Goal: Task Accomplishment & Management: Complete application form

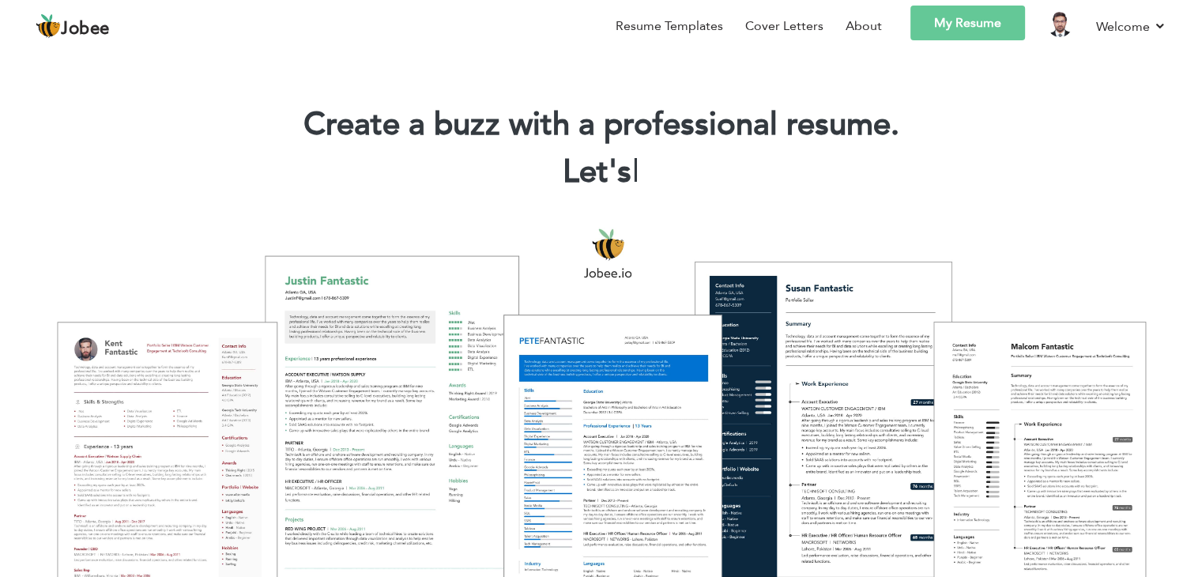
click at [980, 29] on link "My Resume" at bounding box center [967, 23] width 115 height 35
click at [1152, 23] on link "Welcome" at bounding box center [1131, 27] width 70 height 20
click at [986, 32] on link "My Resume" at bounding box center [967, 23] width 115 height 35
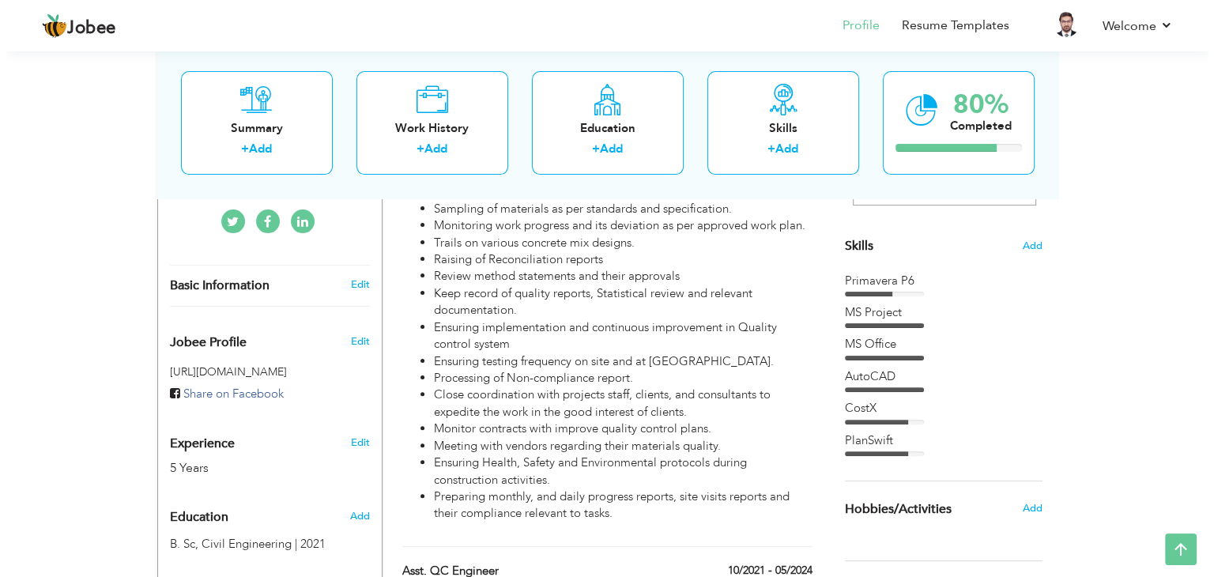
scroll to position [474, 0]
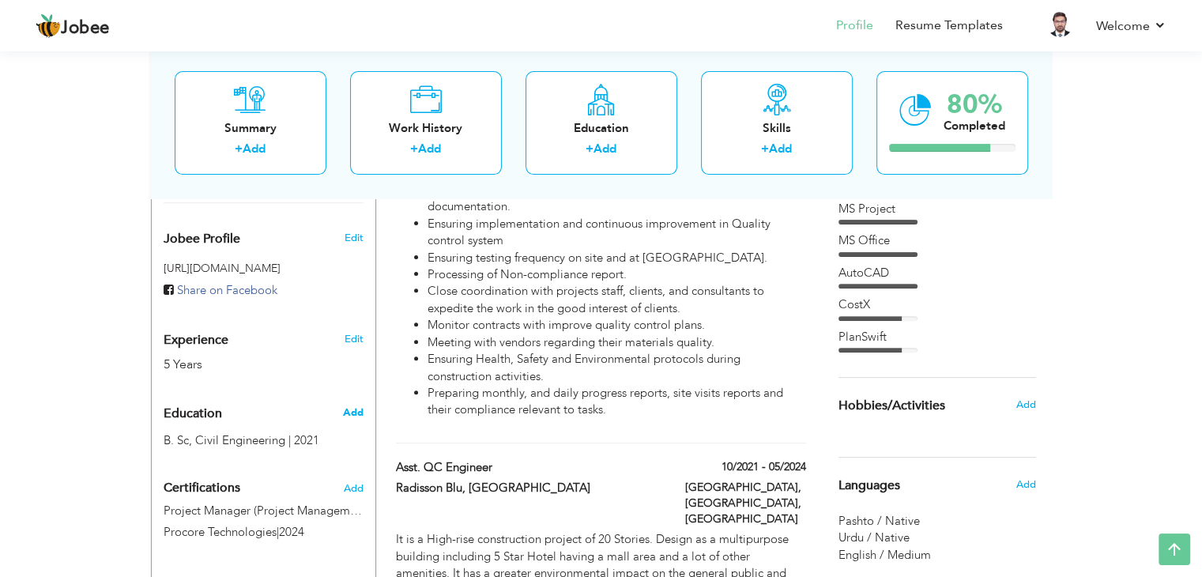
click at [360, 413] on span "Add" at bounding box center [352, 412] width 21 height 14
radio input "true"
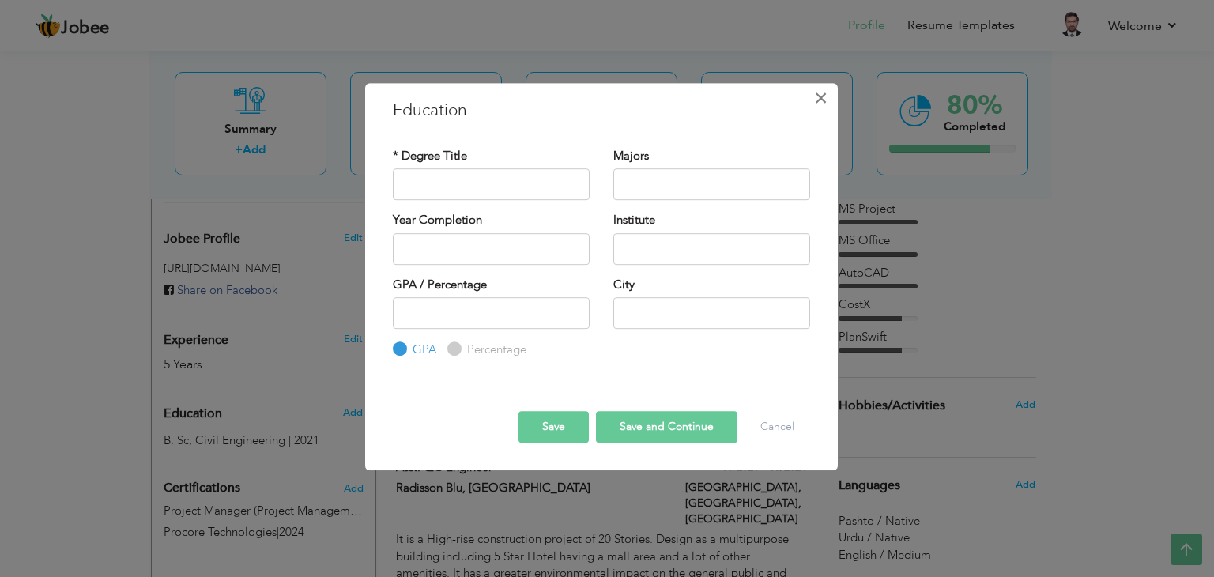
click at [824, 111] on span "×" at bounding box center [820, 98] width 13 height 28
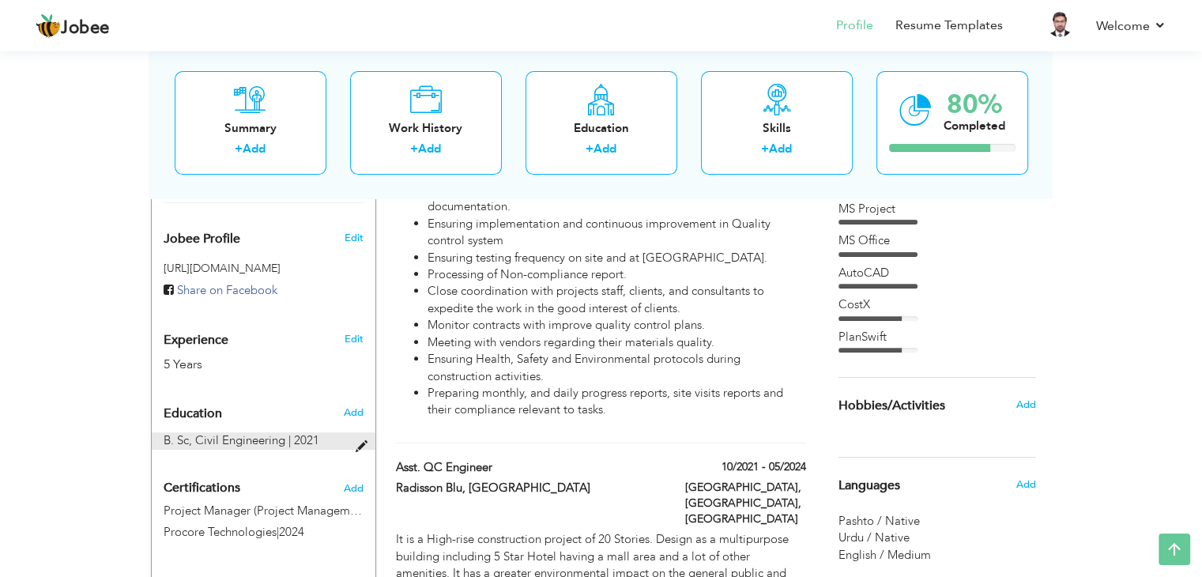
click at [358, 443] on span at bounding box center [365, 447] width 20 height 12
type input "B. Sc"
type input "Civil Engineering"
type input "2021"
type input "3.81"
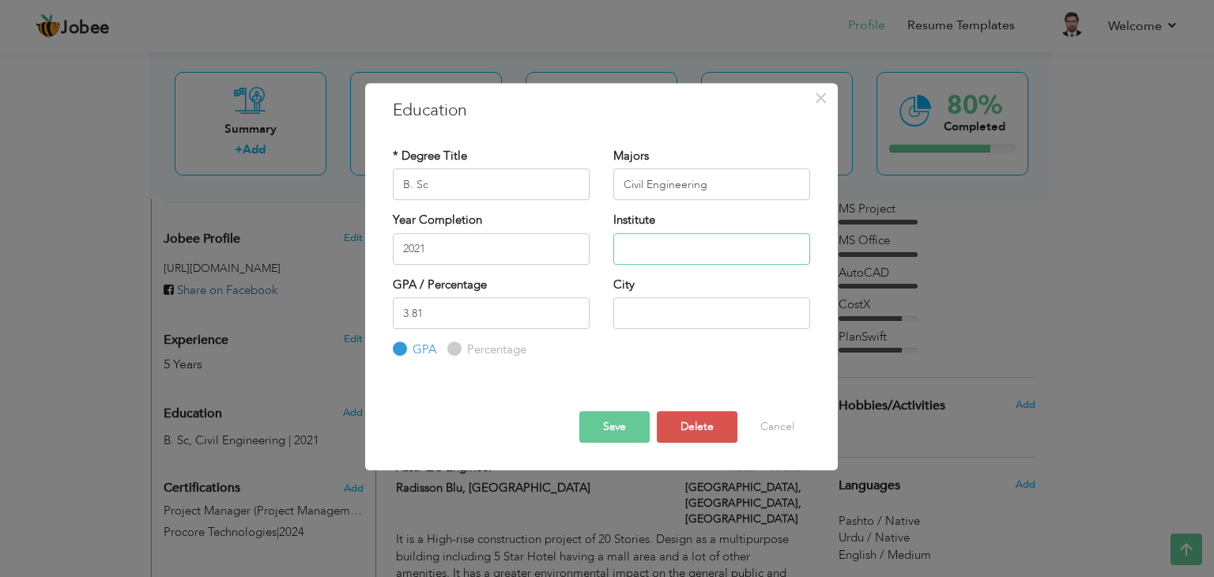
click at [655, 240] on input "text" at bounding box center [711, 249] width 197 height 32
type input "Q"
paste input "Qurtuba University of Science and Information Technology"
type input "Qurtuba University of Science and Information Technology"
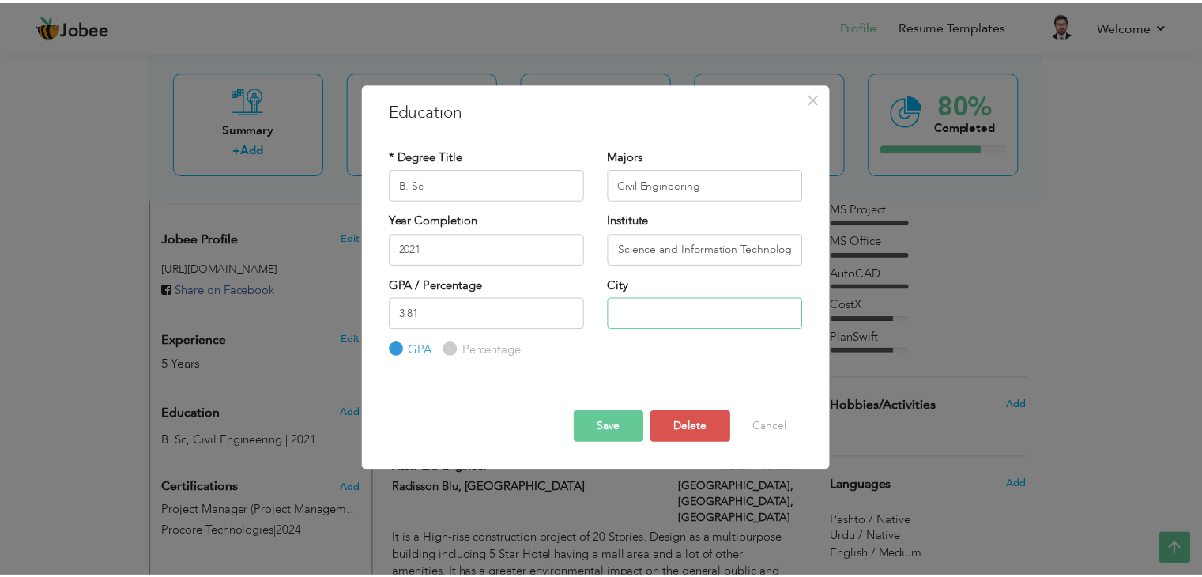
scroll to position [0, 0]
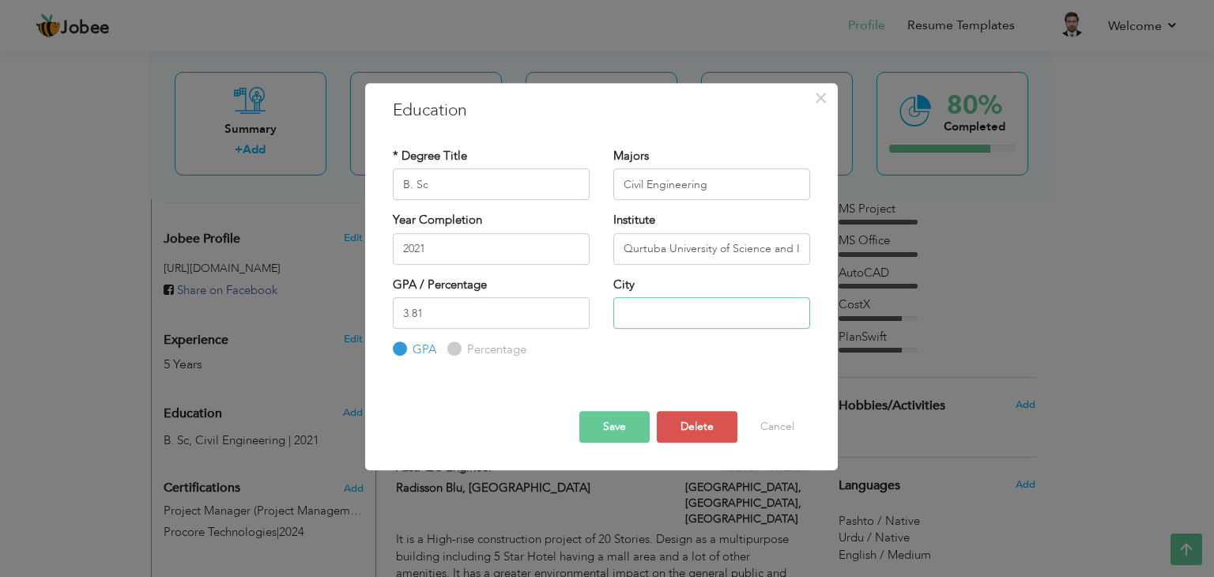
click at [694, 320] on input "text" at bounding box center [711, 313] width 197 height 32
click at [484, 304] on input "3.81" at bounding box center [491, 313] width 197 height 32
click at [615, 415] on button "Save" at bounding box center [614, 427] width 70 height 32
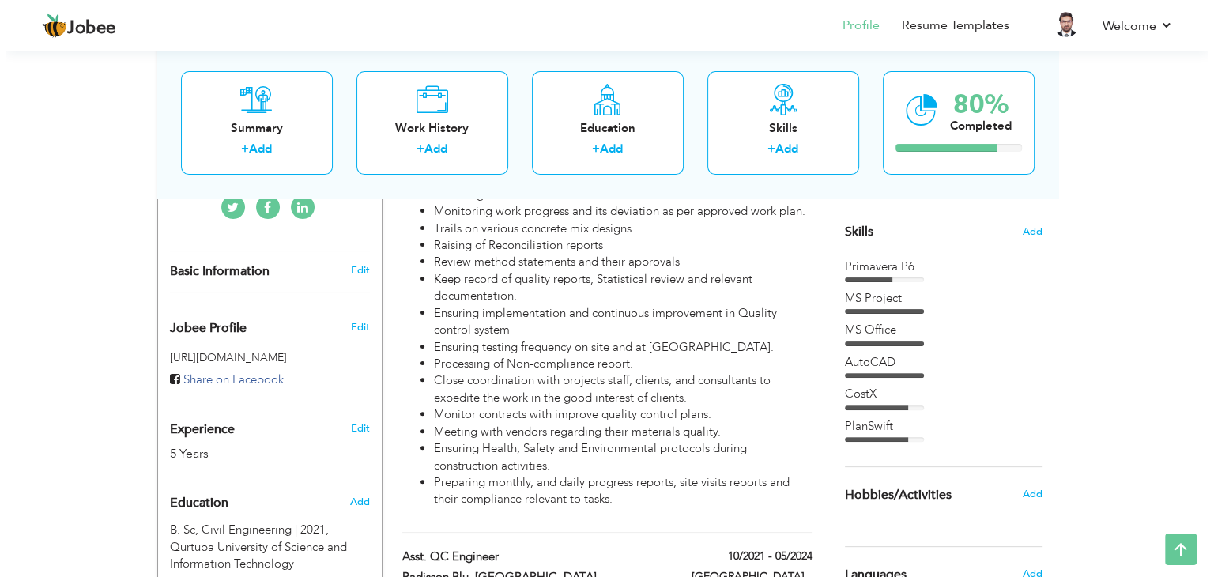
scroll to position [395, 0]
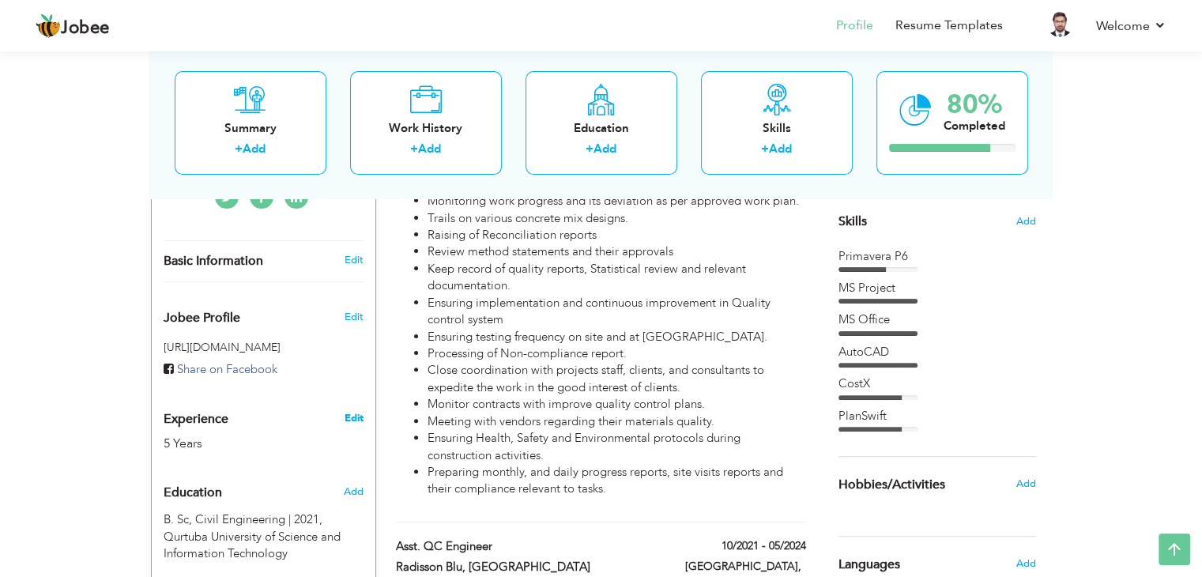
click at [345, 420] on link "Edit" at bounding box center [353, 418] width 19 height 14
type input "Engr. Kamran"
type input "Khan (Civil/62482)"
type input "03419330973"
select select "number:166"
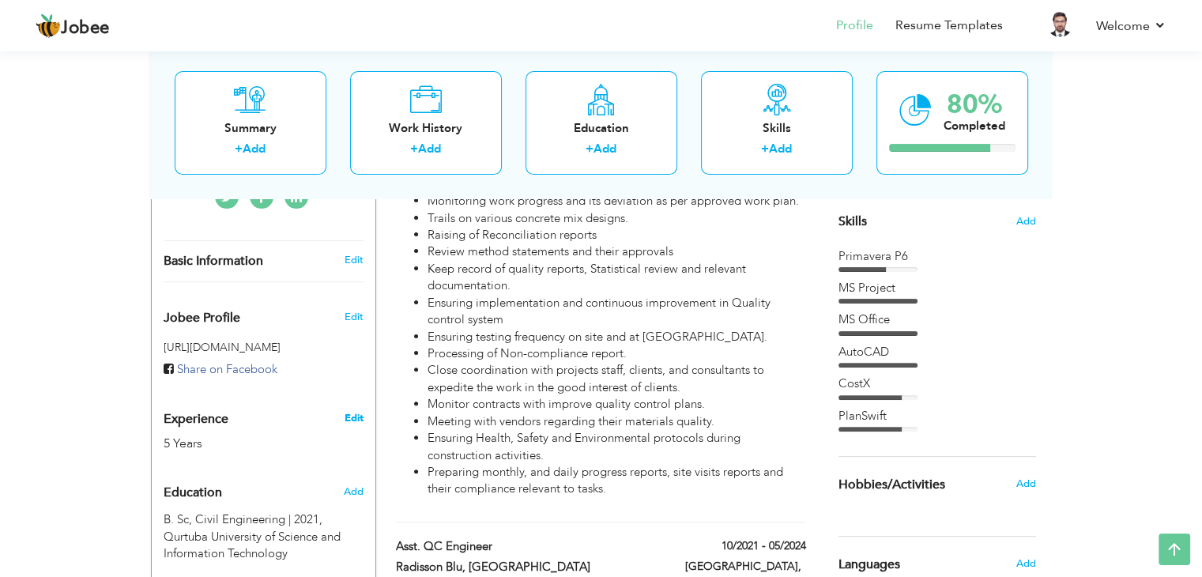
type input "KPK"
type input "Swat"
select select "number:7"
type input "J7 Group"
type input "QC Engineer"
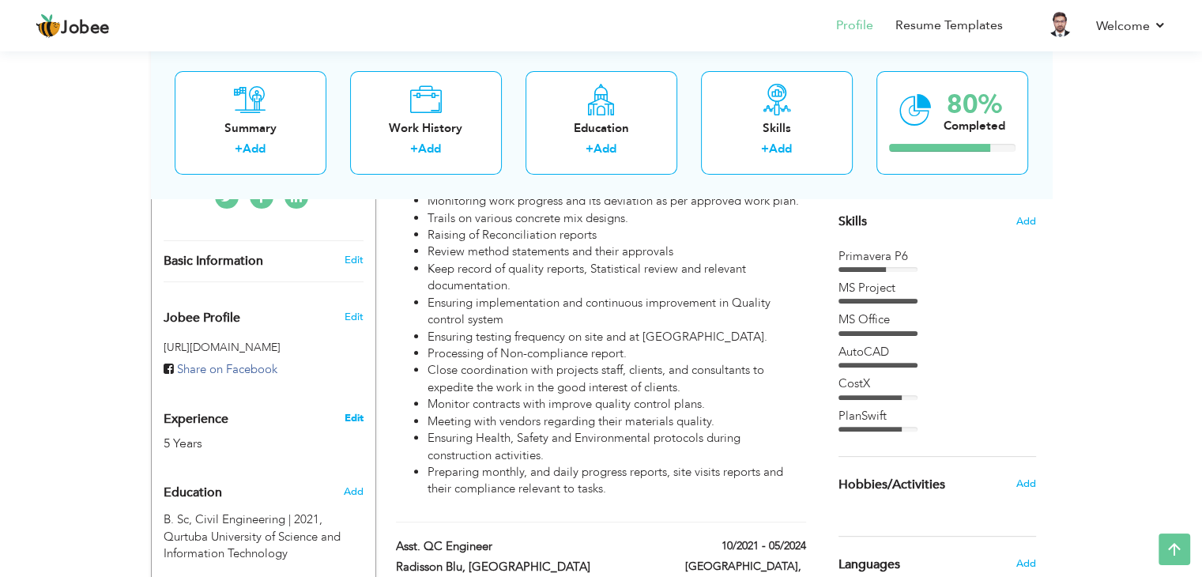
type input "https://www.linkedin.com/in/kamran-khan-7b1ab61a3?lipi=urn%3Ali%3Apage%3Ad_flag…"
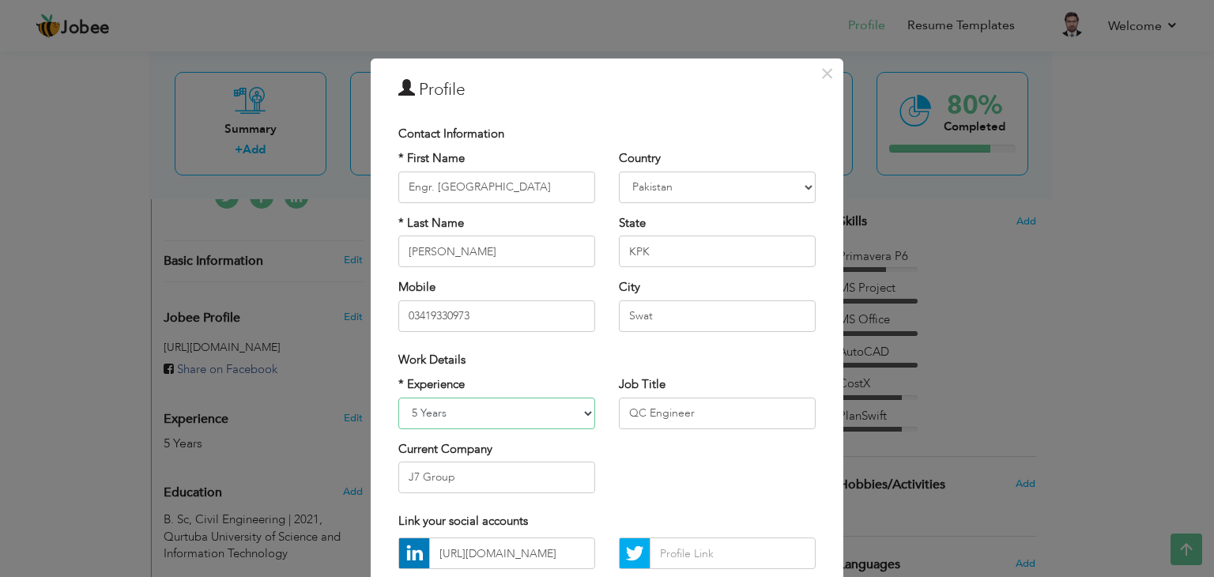
click at [551, 405] on select "Entry Level Less than 1 Year 1 Year 2 Years 3 Years 4 Years 5 Years 6 Years 7 Y…" at bounding box center [496, 414] width 197 height 32
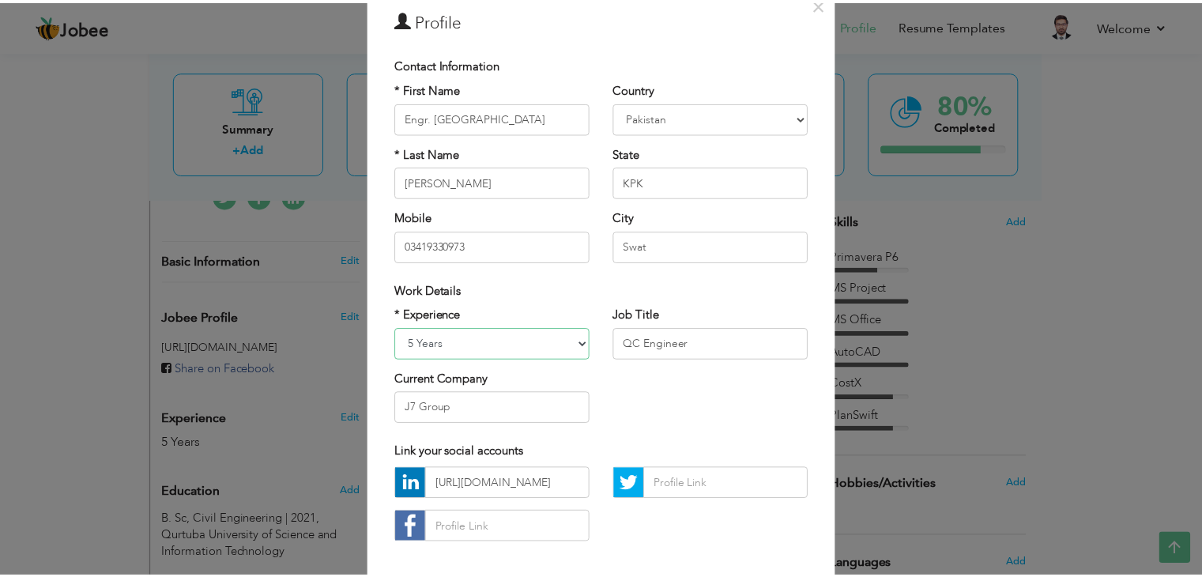
scroll to position [143, 0]
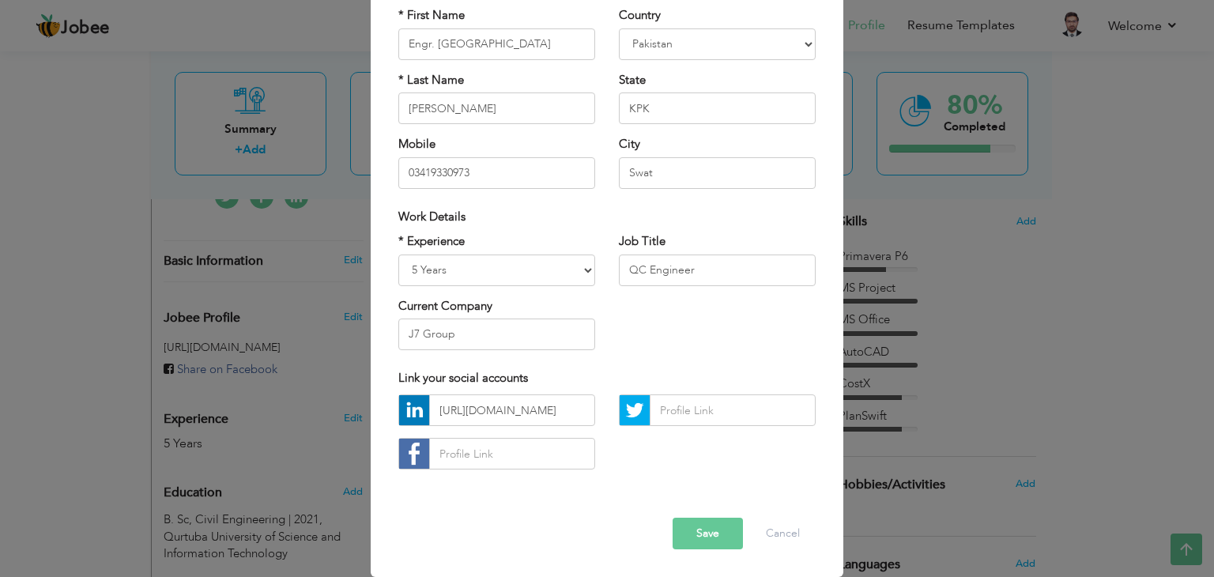
click at [698, 530] on button "Save" at bounding box center [708, 534] width 70 height 32
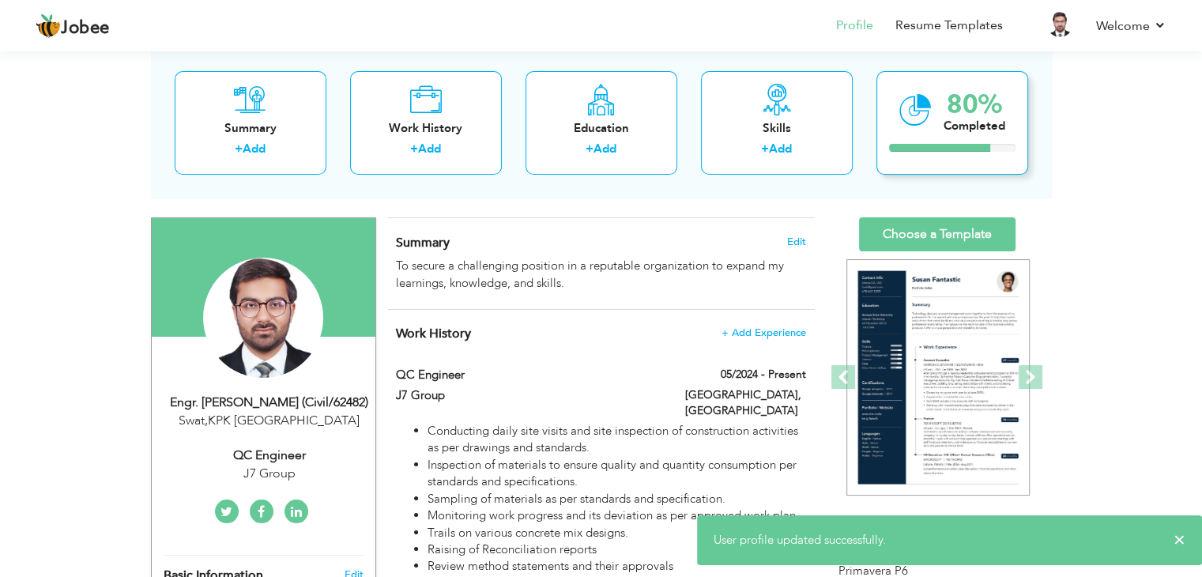
scroll to position [0, 0]
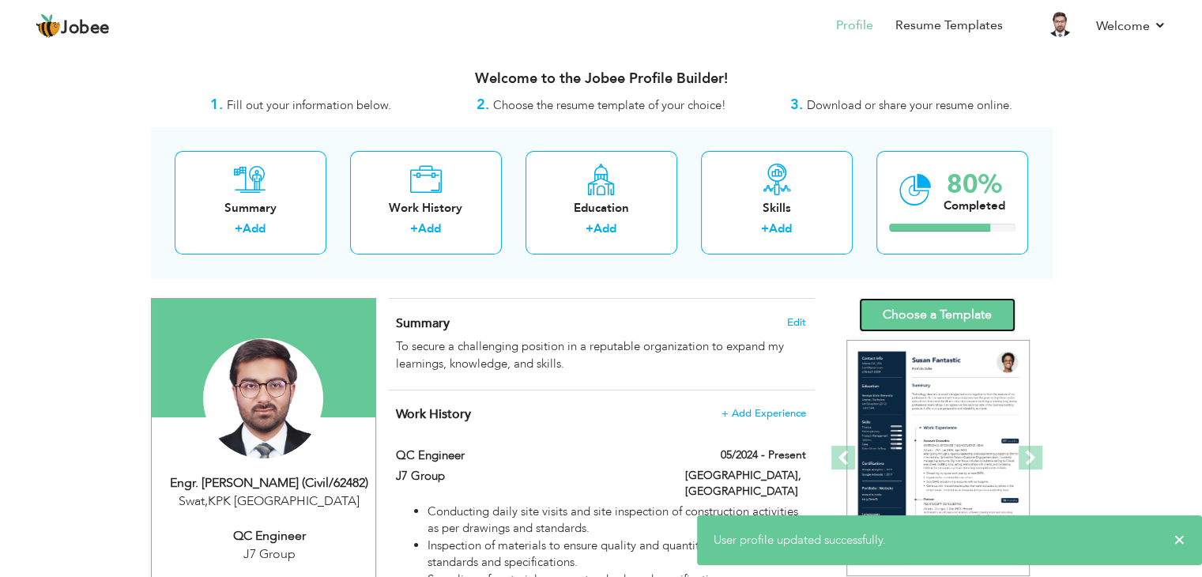
click at [933, 314] on link "Choose a Template" at bounding box center [937, 315] width 156 height 34
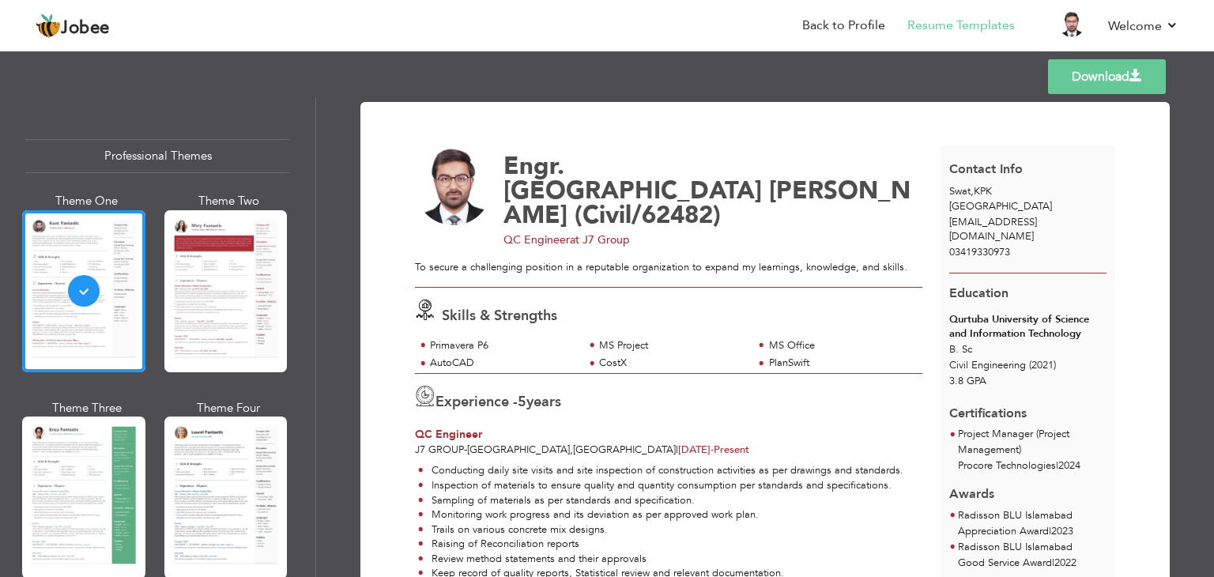
click at [1084, 83] on link "Download" at bounding box center [1107, 76] width 118 height 35
